Goal: Check status: Check status

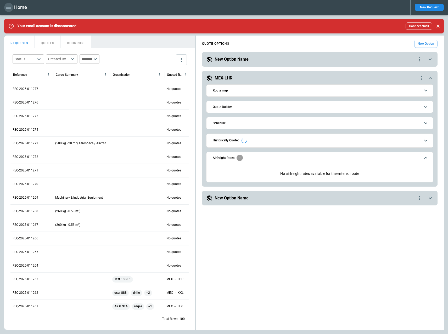
click at [8, 8] on icon "button" at bounding box center [8, 7] width 6 height 6
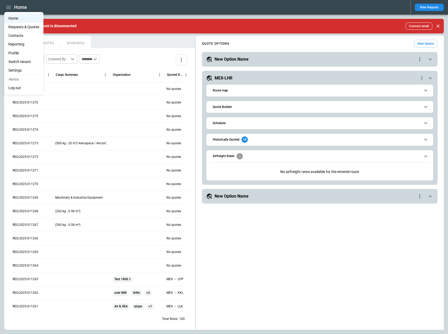
click at [24, 46] on li "Reporting" at bounding box center [23, 44] width 39 height 9
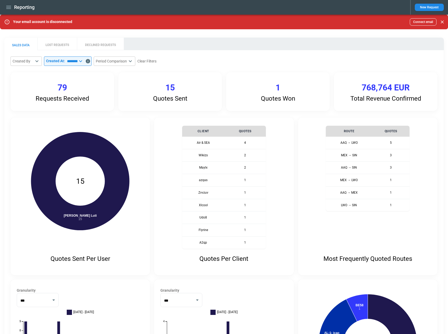
click at [84, 61] on icon at bounding box center [80, 61] width 6 height 6
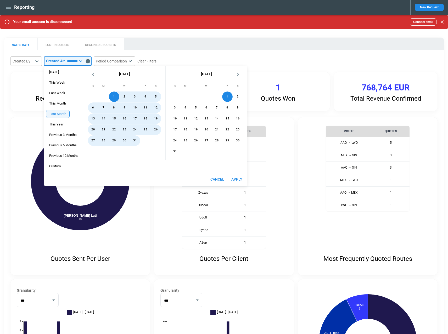
click at [224, 42] on div "SALES DATA LOST REQUESTS DECLINED REQUESTS" at bounding box center [223, 44] width 439 height 13
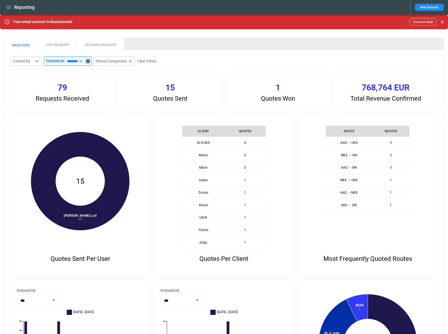
drag, startPoint x: 83, startPoint y: 64, endPoint x: 87, endPoint y: 63, distance: 4.0
click at [77, 64] on input "**********" at bounding box center [71, 60] width 13 height 9
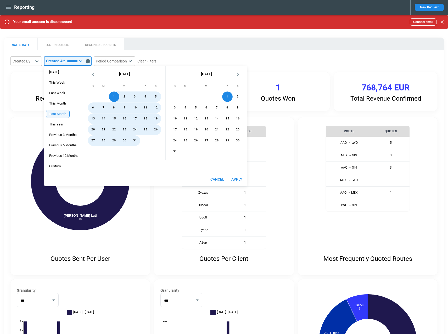
click at [84, 62] on icon at bounding box center [80, 61] width 6 height 6
click at [63, 82] on span "This Week" at bounding box center [57, 83] width 22 height 4
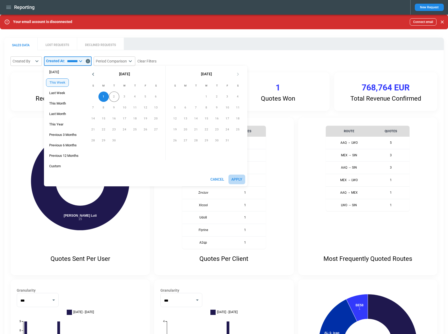
click at [237, 179] on button "Apply" at bounding box center [236, 180] width 17 height 10
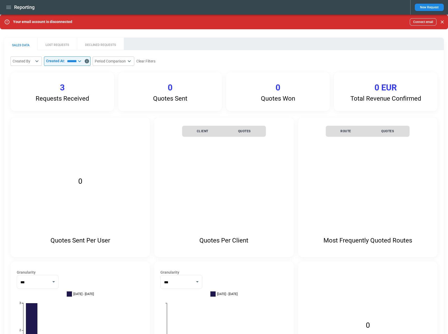
click at [81, 61] on icon at bounding box center [79, 61] width 3 height 2
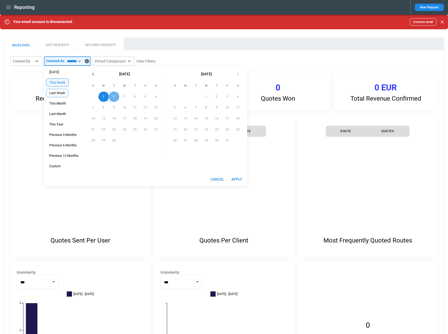
click at [63, 93] on span "Last Week" at bounding box center [57, 93] width 22 height 4
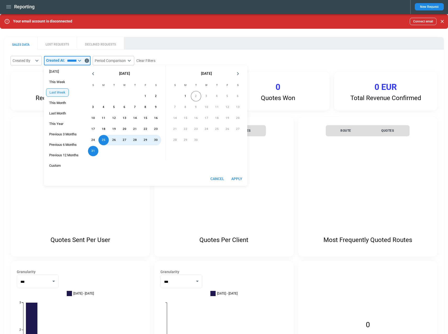
drag, startPoint x: 239, startPoint y: 182, endPoint x: 243, endPoint y: 182, distance: 4.2
click at [239, 182] on button "Apply" at bounding box center [236, 179] width 17 height 10
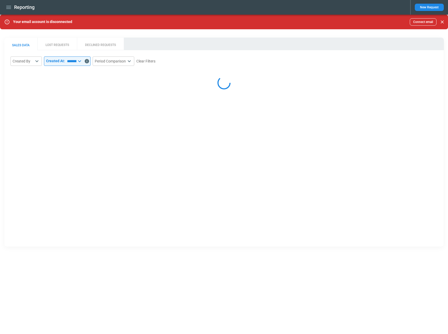
scroll to position [0, 0]
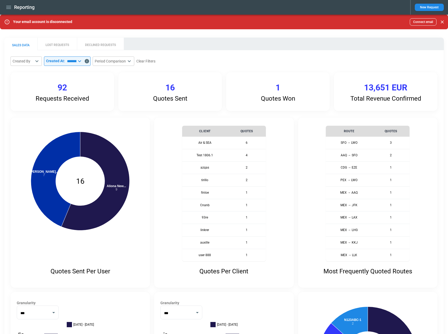
click at [83, 60] on icon at bounding box center [79, 61] width 6 height 6
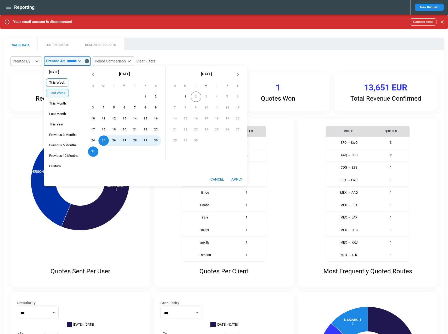
click at [59, 84] on span "This Week" at bounding box center [57, 83] width 22 height 4
click at [238, 179] on button "Apply" at bounding box center [236, 180] width 17 height 10
type input "*********"
